Goal: Task Accomplishment & Management: Manage account settings

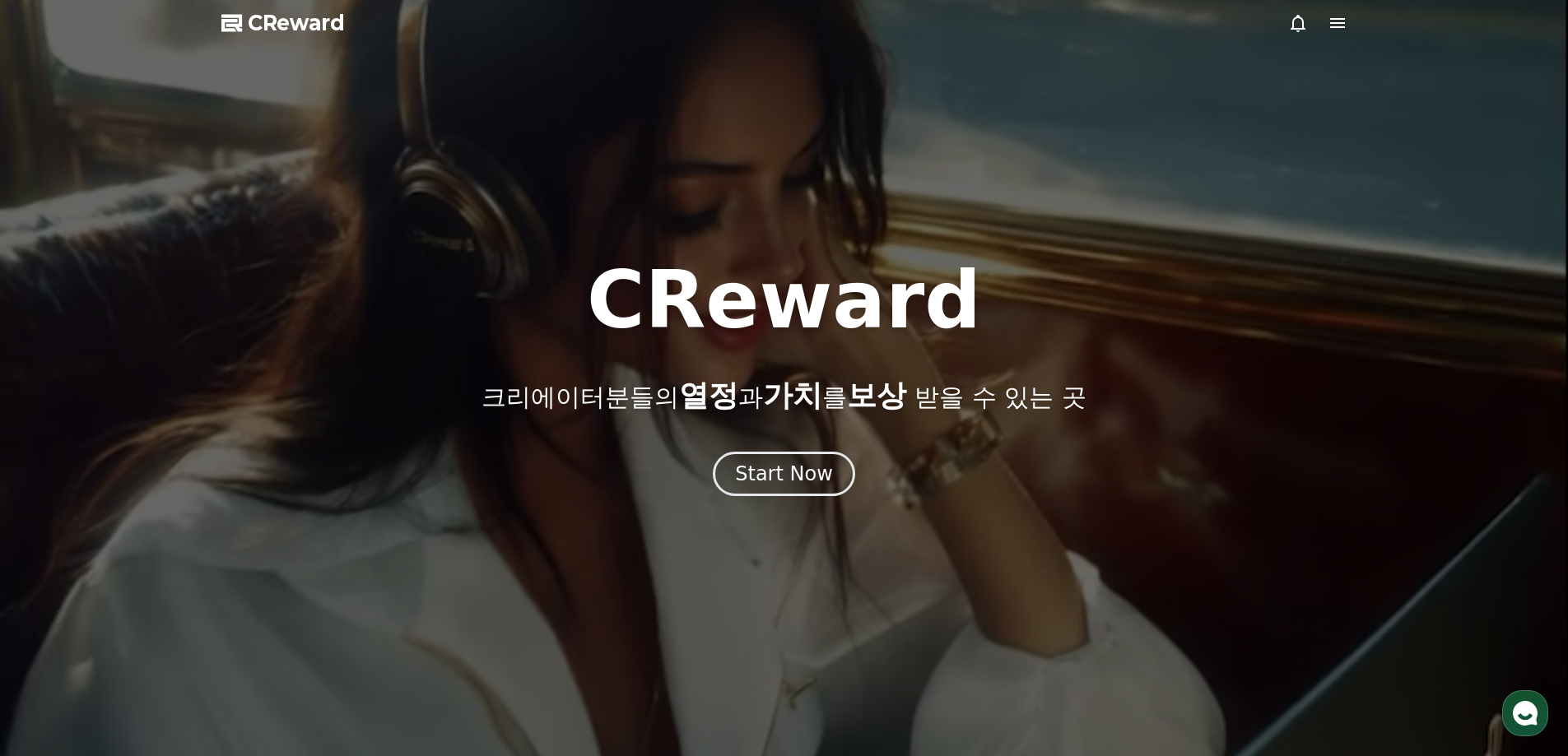
click at [800, 244] on div at bounding box center [784, 378] width 1568 height 756
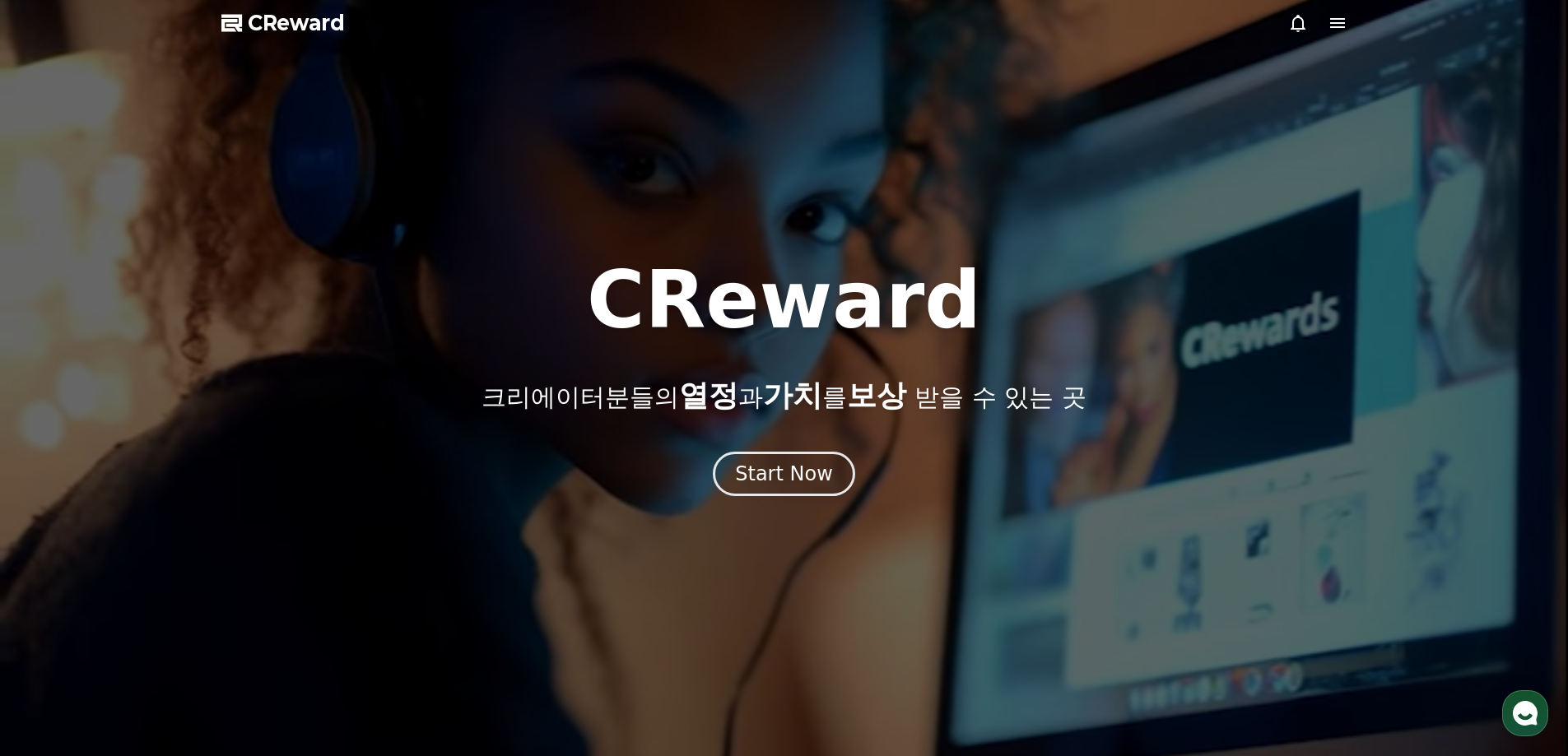
click at [1335, 31] on icon at bounding box center [1337, 23] width 19 height 19
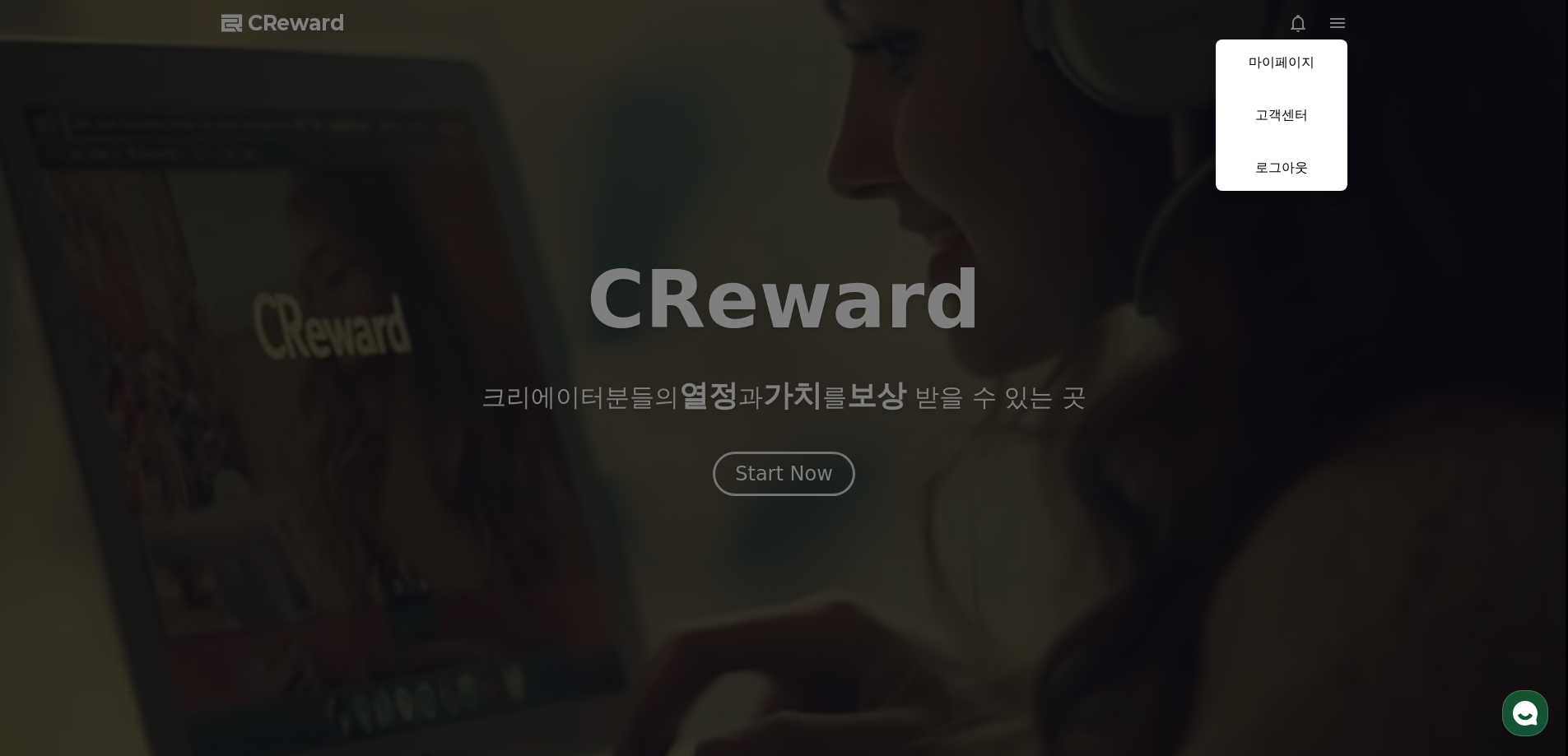
click at [1074, 197] on button "close" at bounding box center [784, 378] width 1568 height 756
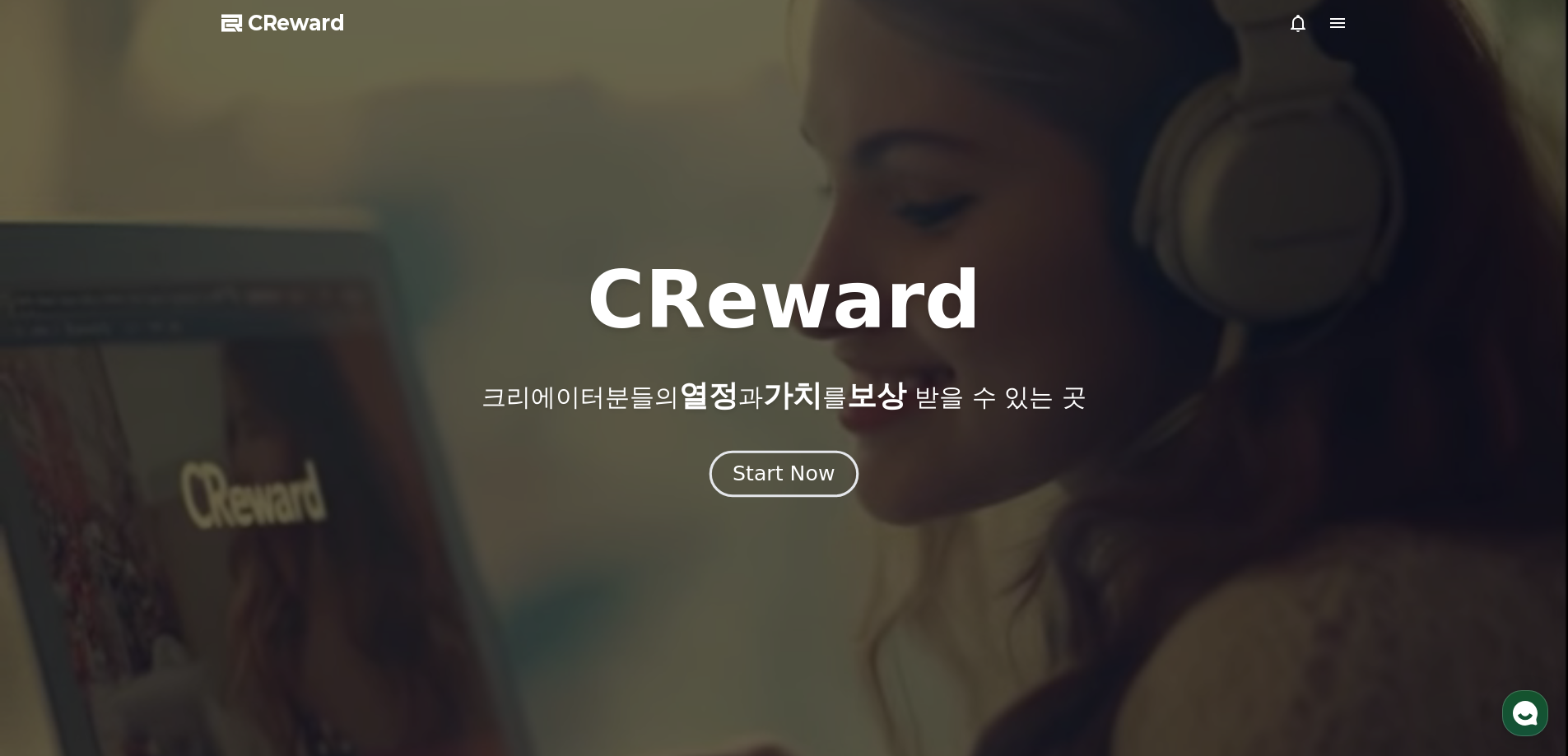
click at [791, 476] on div "Start Now" at bounding box center [784, 473] width 102 height 28
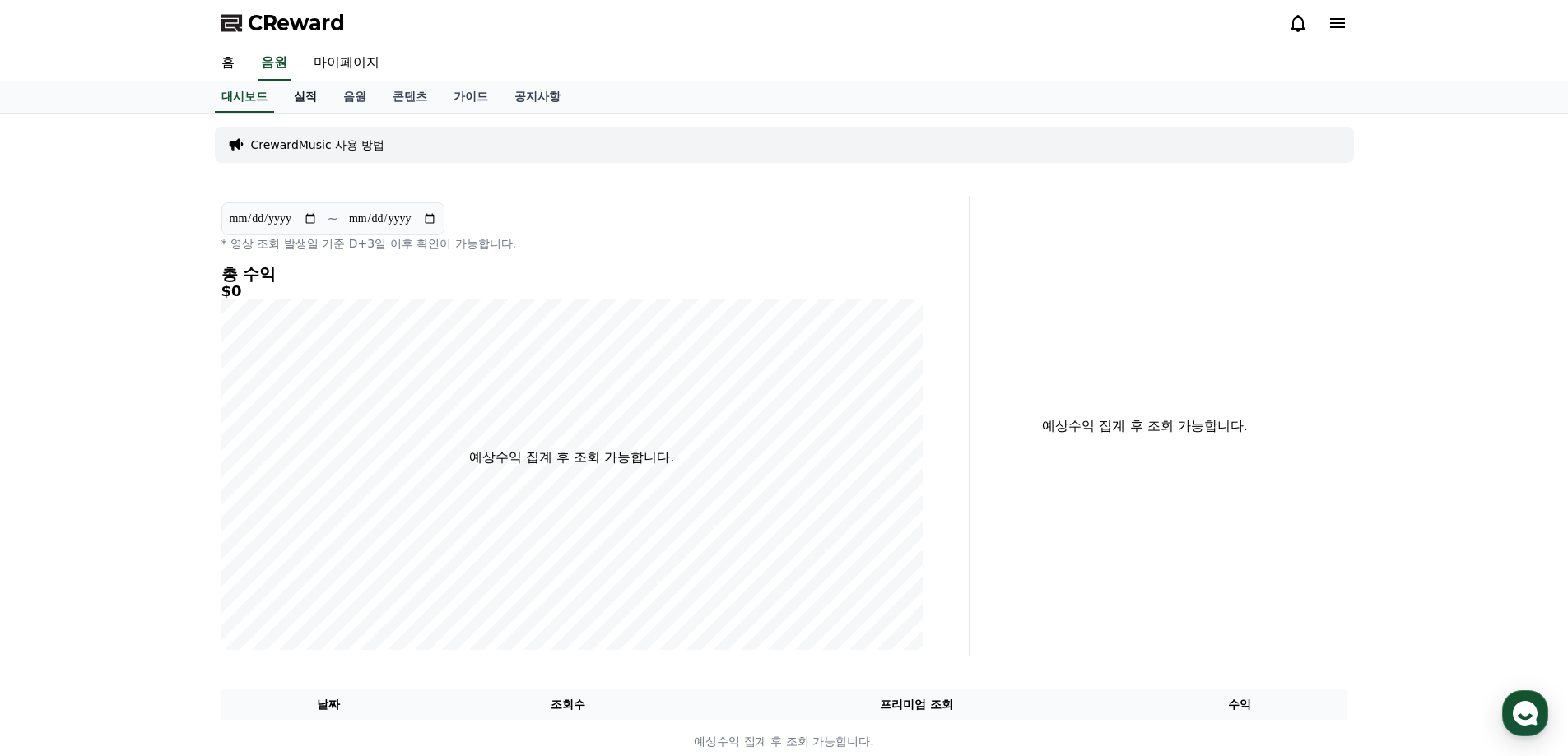
click at [314, 103] on link "실적" at bounding box center [305, 97] width 49 height 31
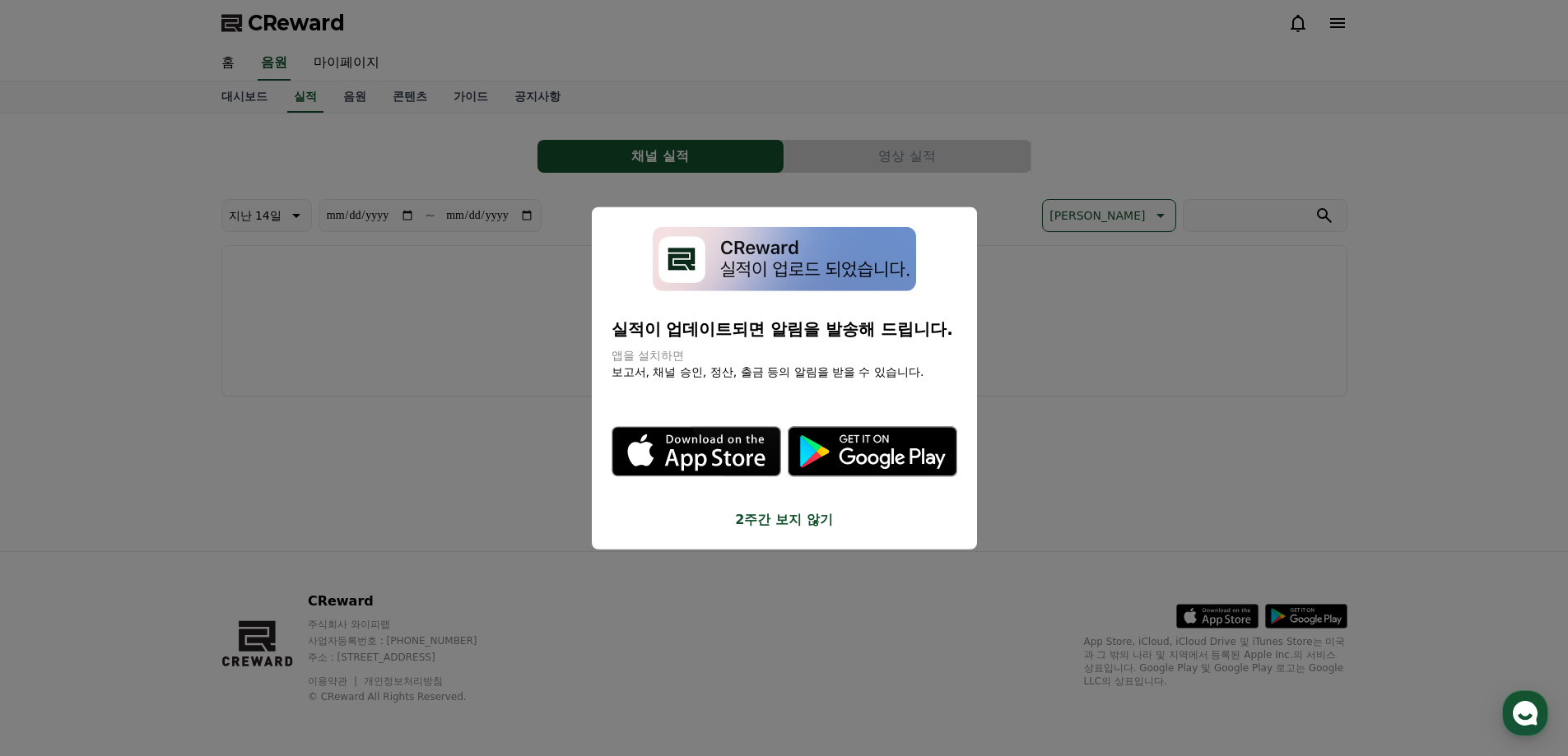
click at [439, 250] on button "close modal" at bounding box center [784, 378] width 1568 height 756
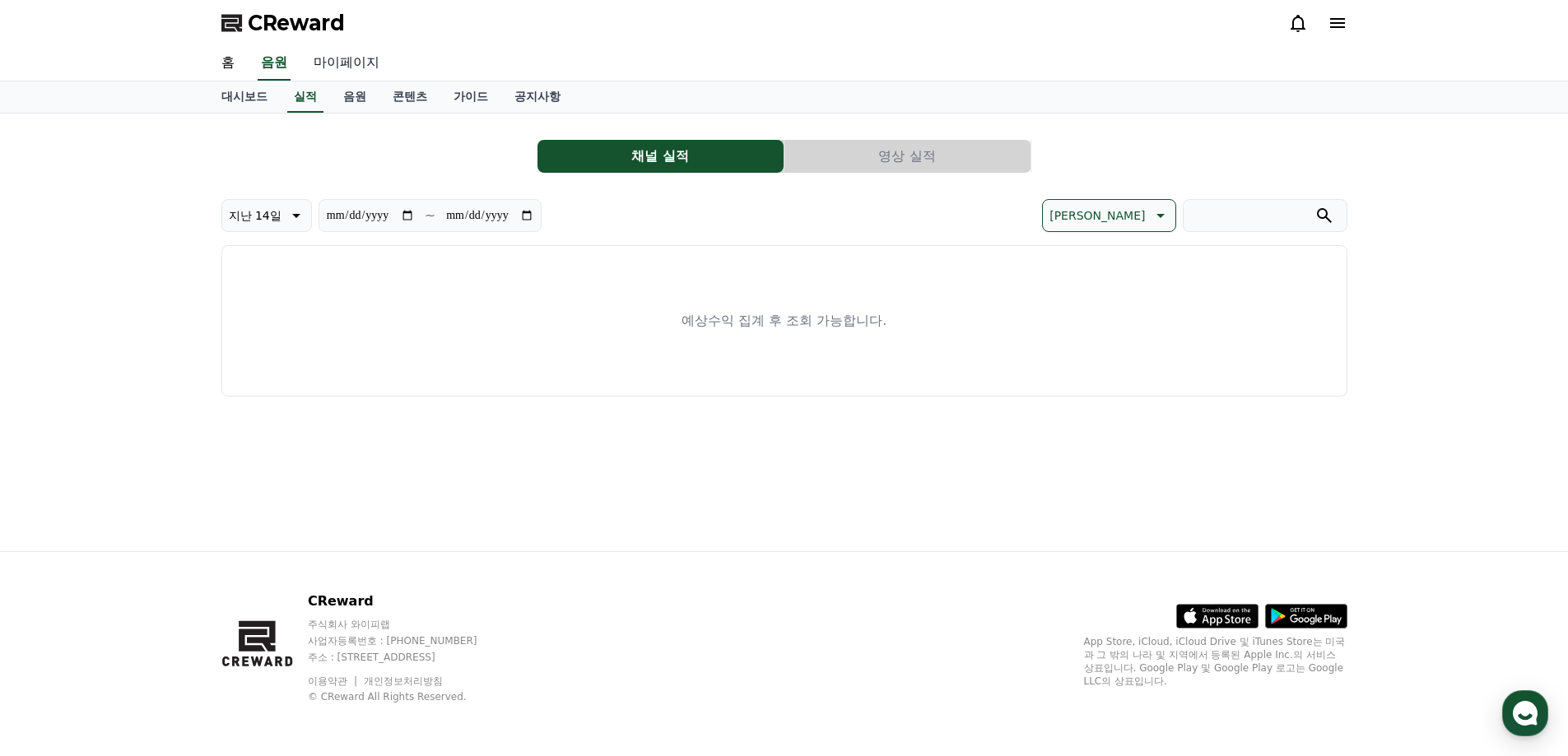
click at [357, 65] on link "마이페이지" at bounding box center [346, 64] width 92 height 35
select select "**********"
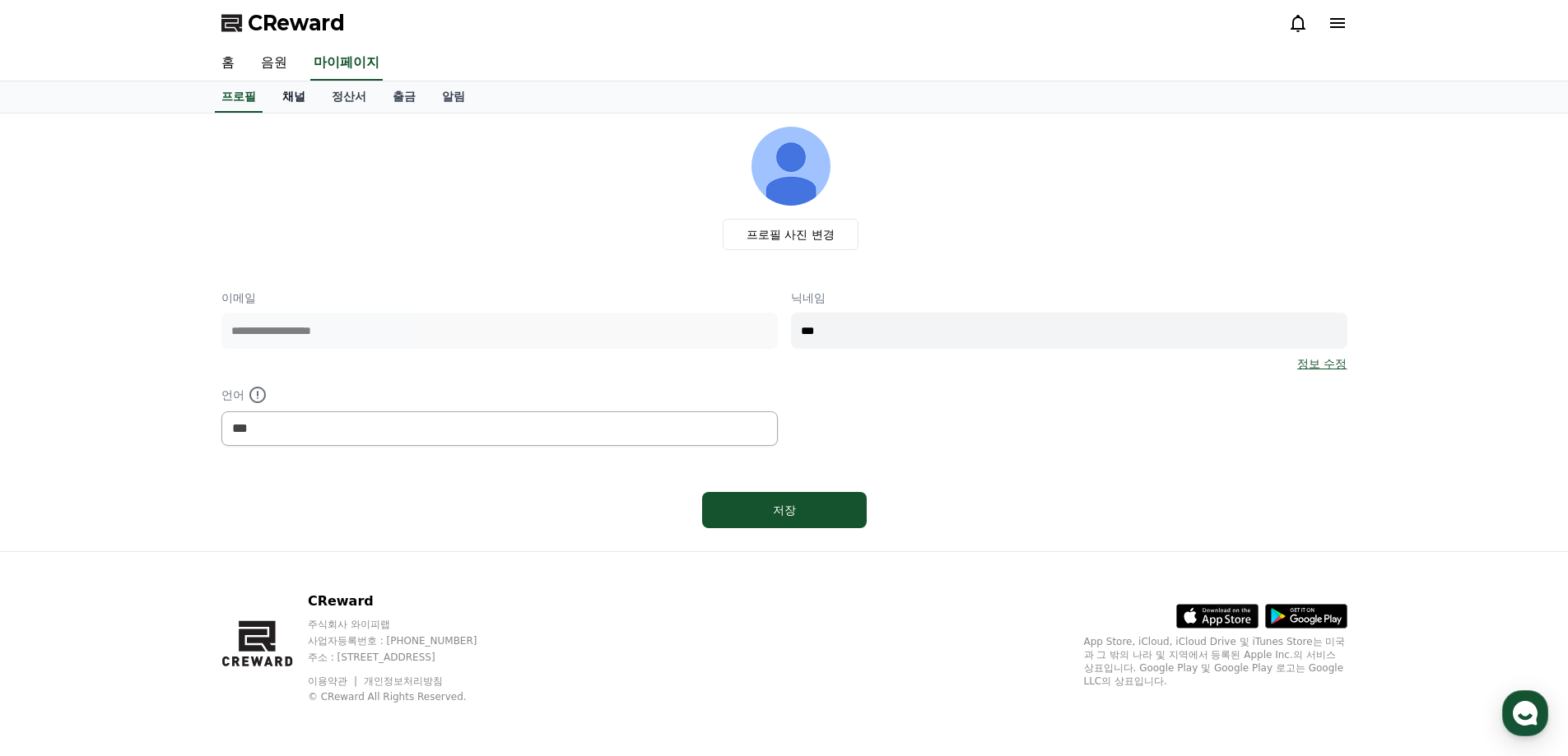
click at [306, 101] on link "채널" at bounding box center [294, 97] width 49 height 31
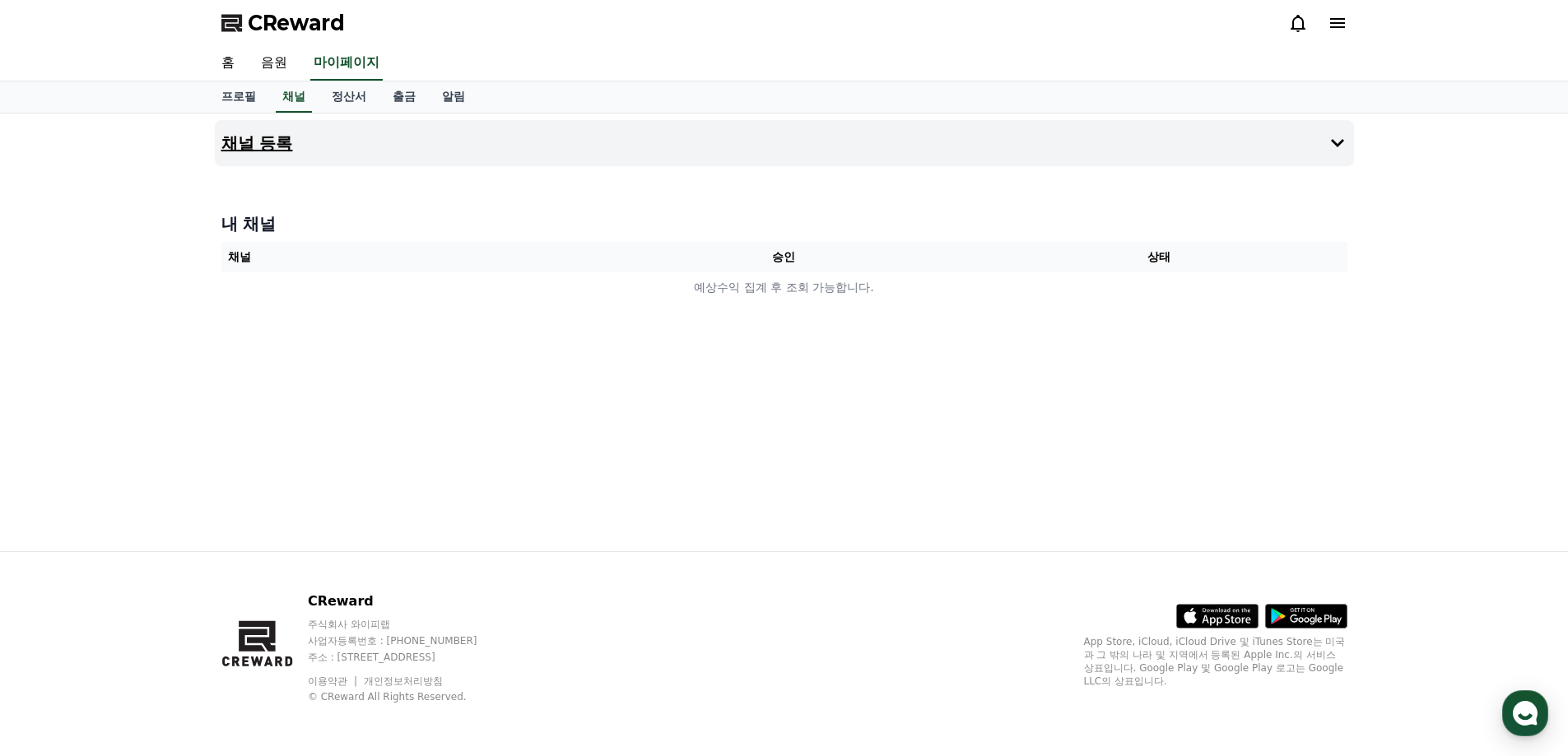
click at [581, 139] on button "채널 등록" at bounding box center [784, 143] width 1139 height 46
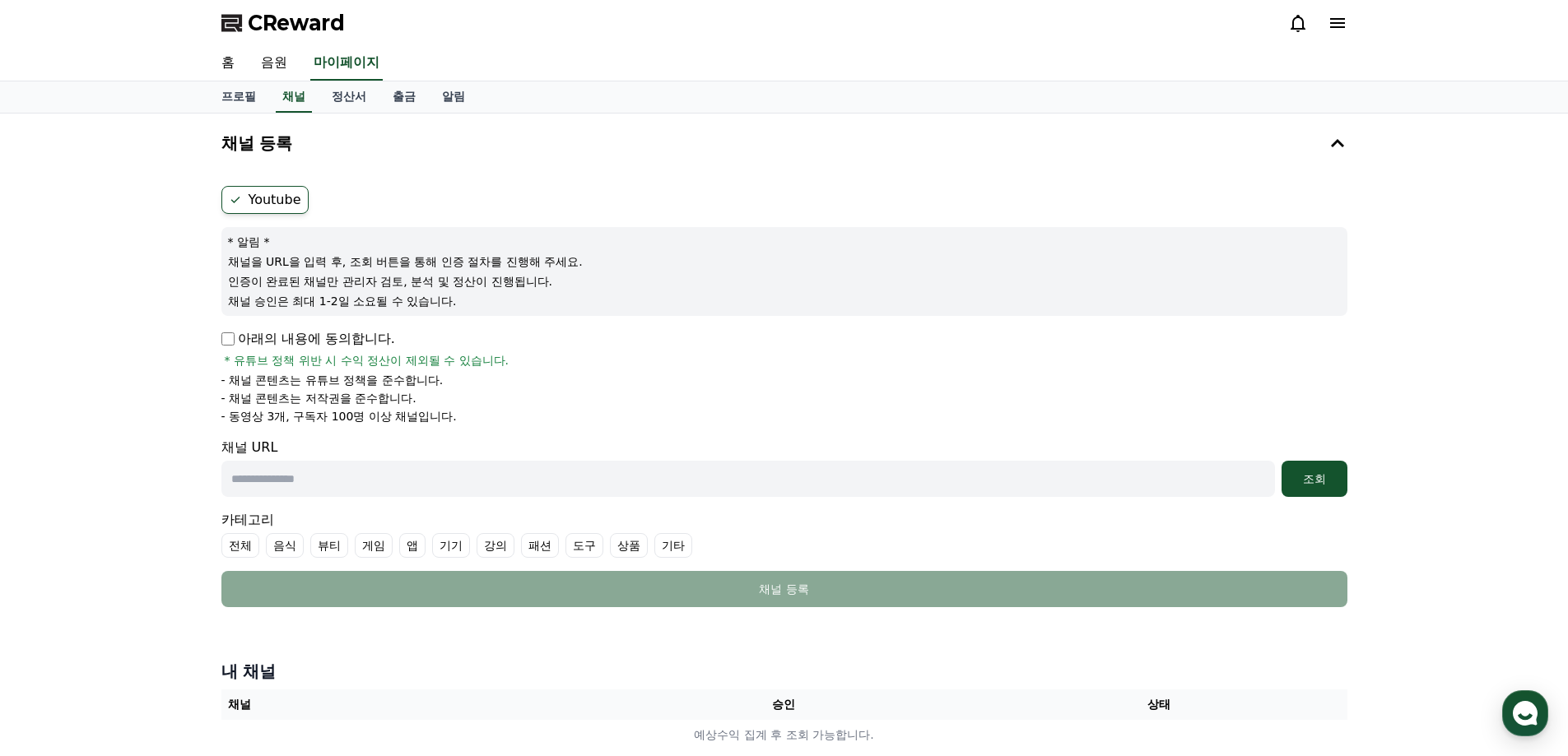
drag, startPoint x: 234, startPoint y: 357, endPoint x: 466, endPoint y: 356, distance: 232.0
click at [466, 356] on span "* 유튜브 정책 위반 시 수익 정산이 제외될 수 있습니다." at bounding box center [367, 360] width 285 height 16
click at [435, 381] on p "- 채널 콘텐츠는 유튜브 정책을 준수합니다." at bounding box center [332, 379] width 222 height 16
drag, startPoint x: 233, startPoint y: 379, endPoint x: 442, endPoint y: 377, distance: 209.0
click at [442, 377] on p "- 채널 콘텐츠는 유튜브 정책을 준수합니다." at bounding box center [332, 379] width 222 height 16
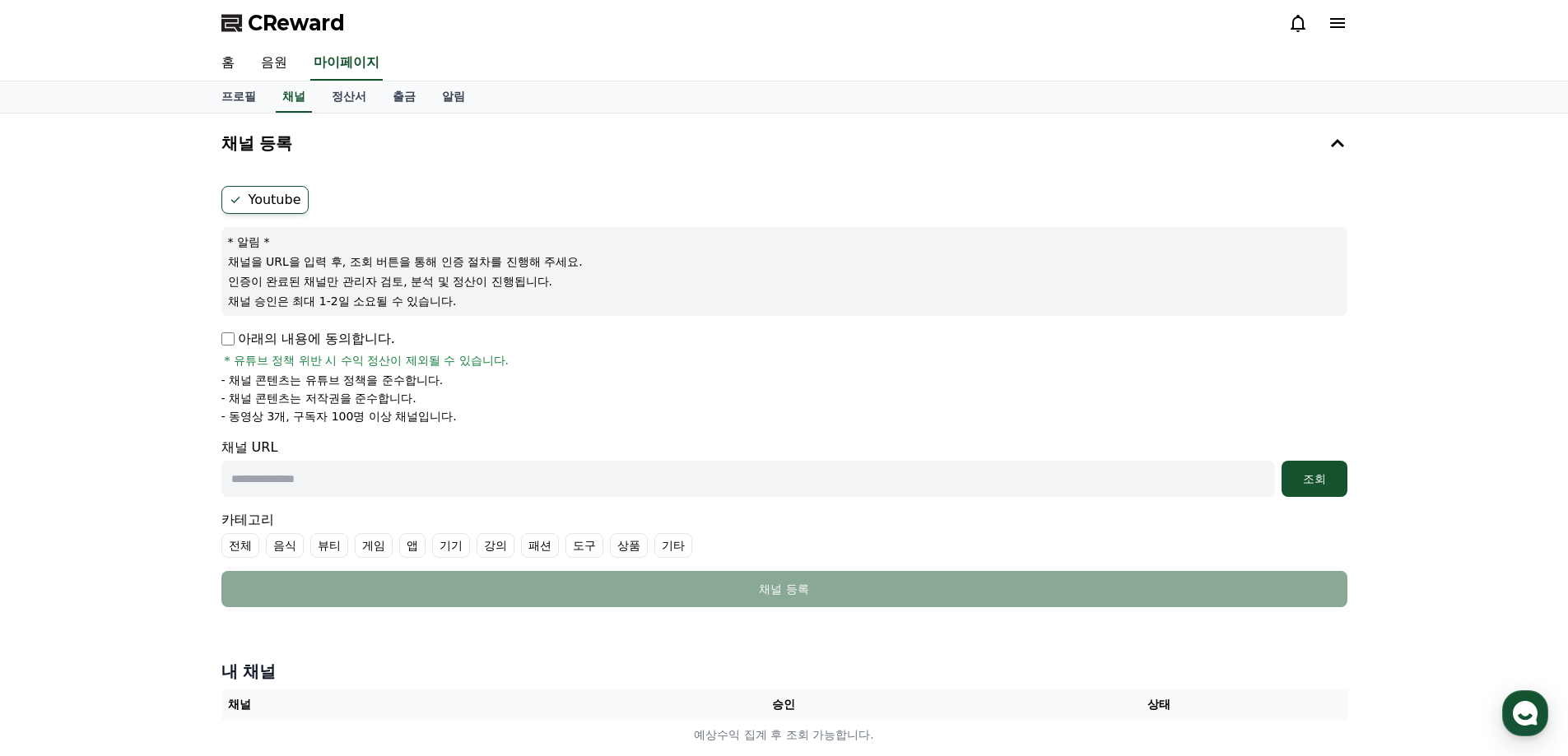
click at [343, 384] on p "- 채널 콘텐츠는 유튜브 정책을 준수합니다." at bounding box center [332, 379] width 222 height 16
drag, startPoint x: 231, startPoint y: 398, endPoint x: 432, endPoint y: 402, distance: 201.0
click at [432, 402] on li "- 채널 콘텐츠는 저작권을 준수합니다." at bounding box center [784, 398] width 1126 height 16
click at [338, 409] on p "- 동영상 3개, 구독자 100명 이상 채널입니다." at bounding box center [339, 416] width 236 height 16
drag, startPoint x: 232, startPoint y: 413, endPoint x: 452, endPoint y: 411, distance: 220.0
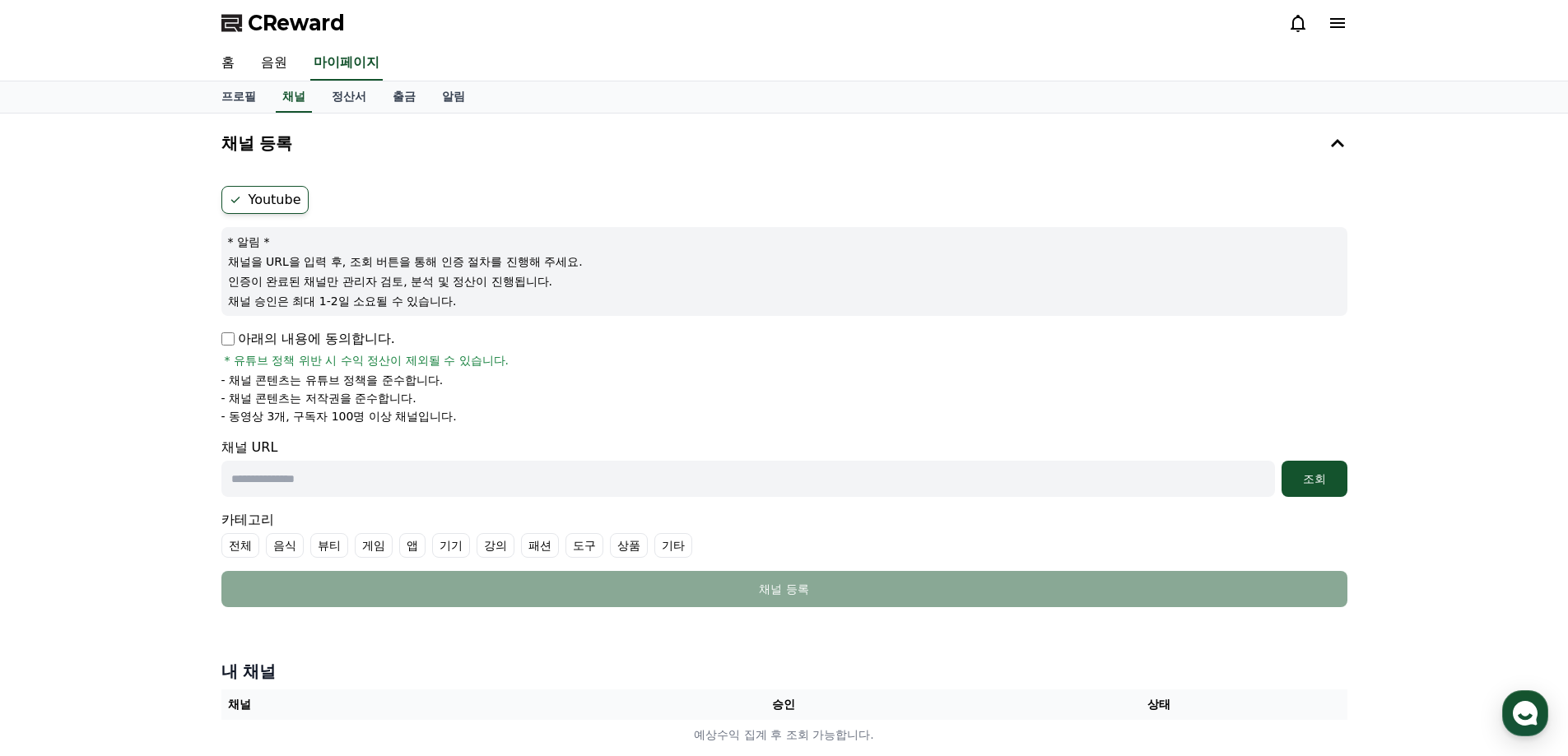
click at [452, 411] on p "- 동영상 3개, 구독자 100명 이상 채널입니다." at bounding box center [339, 416] width 236 height 16
click at [572, 421] on li "- 동영상 3개, 구독자 100명 이상 채널입니다." at bounding box center [784, 416] width 1126 height 16
click at [1340, 23] on icon at bounding box center [1336, 23] width 14 height 10
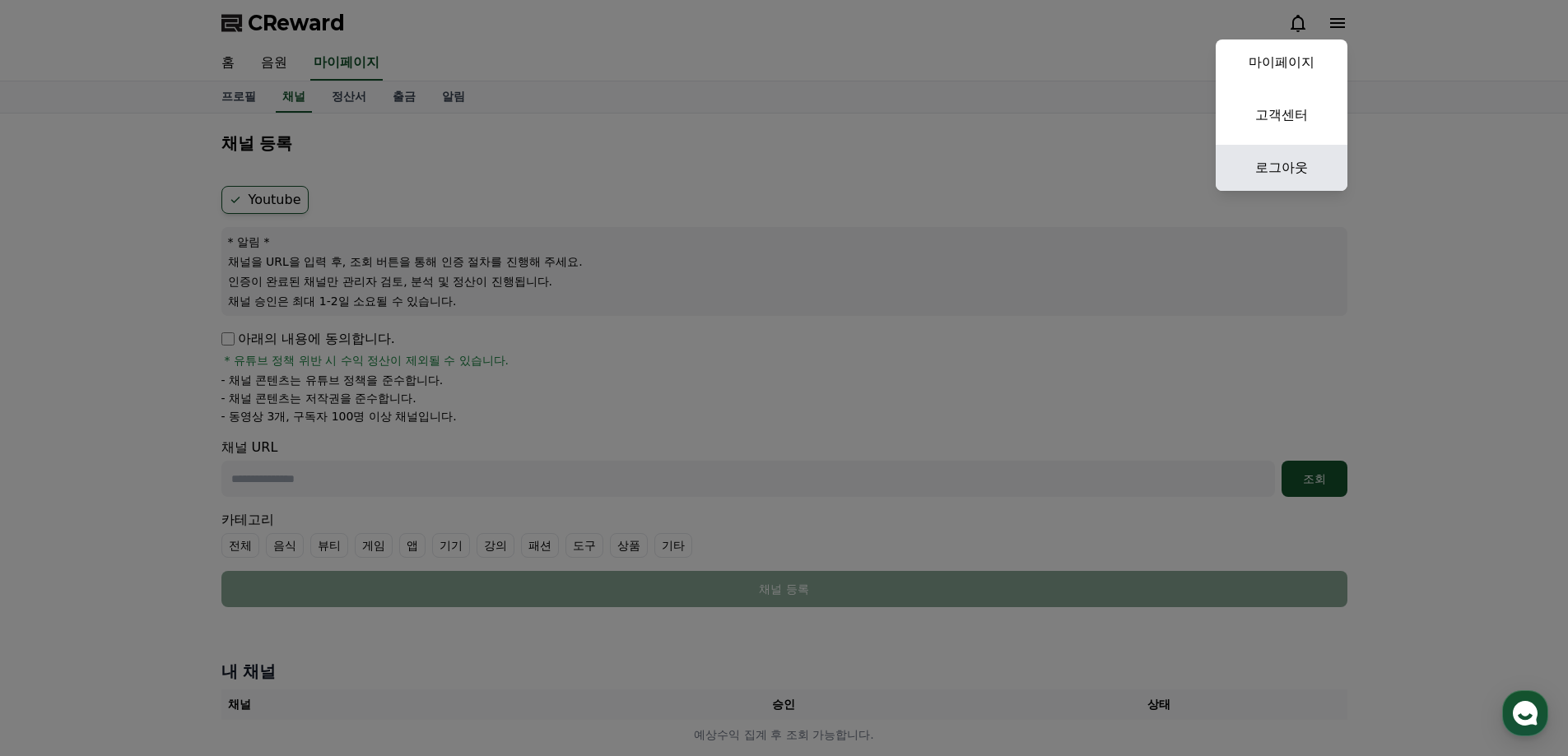
click at [1270, 159] on link "로그아웃" at bounding box center [1281, 168] width 131 height 46
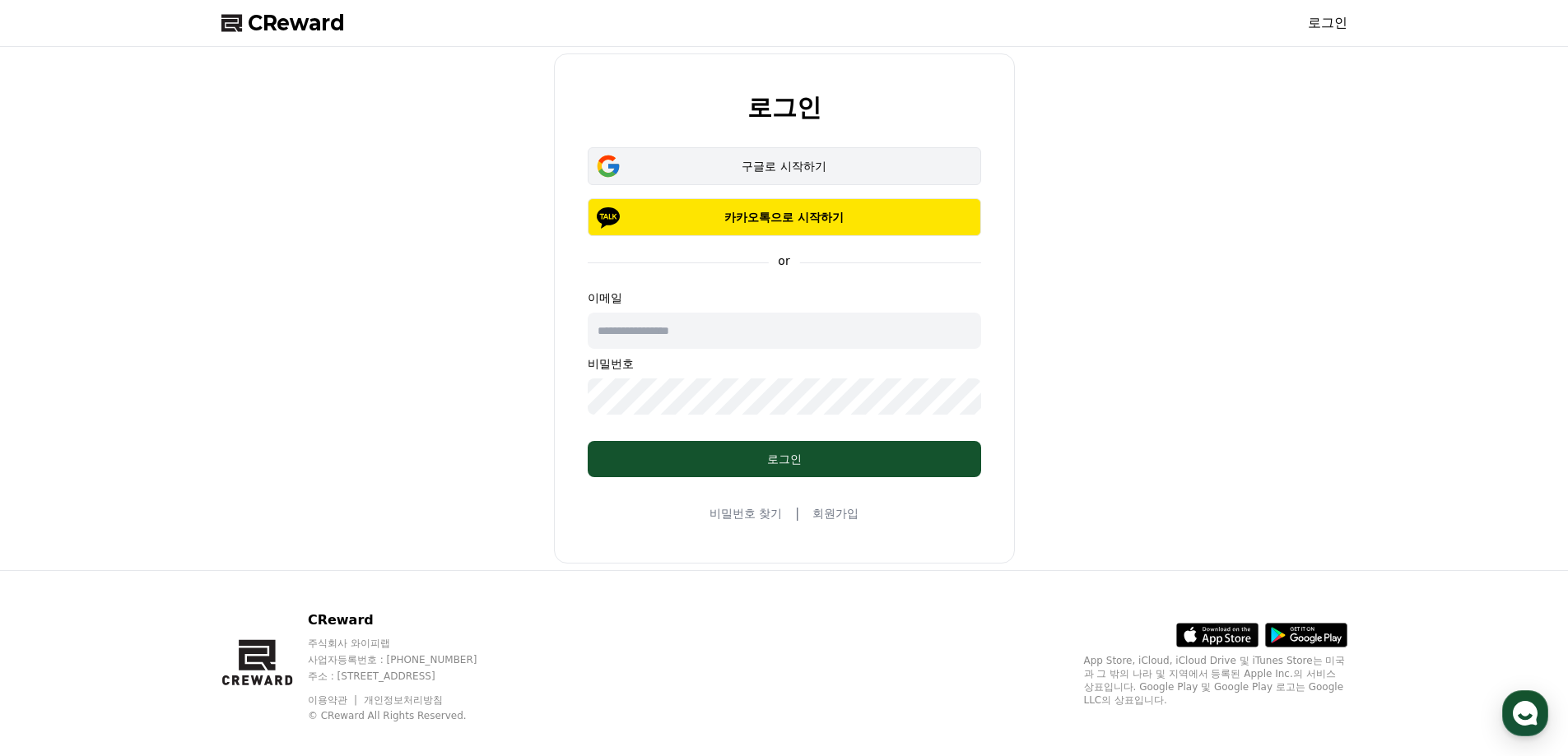
click at [831, 169] on div "구글로 시작하기" at bounding box center [784, 166] width 346 height 16
